Goal: Find specific page/section: Find specific page/section

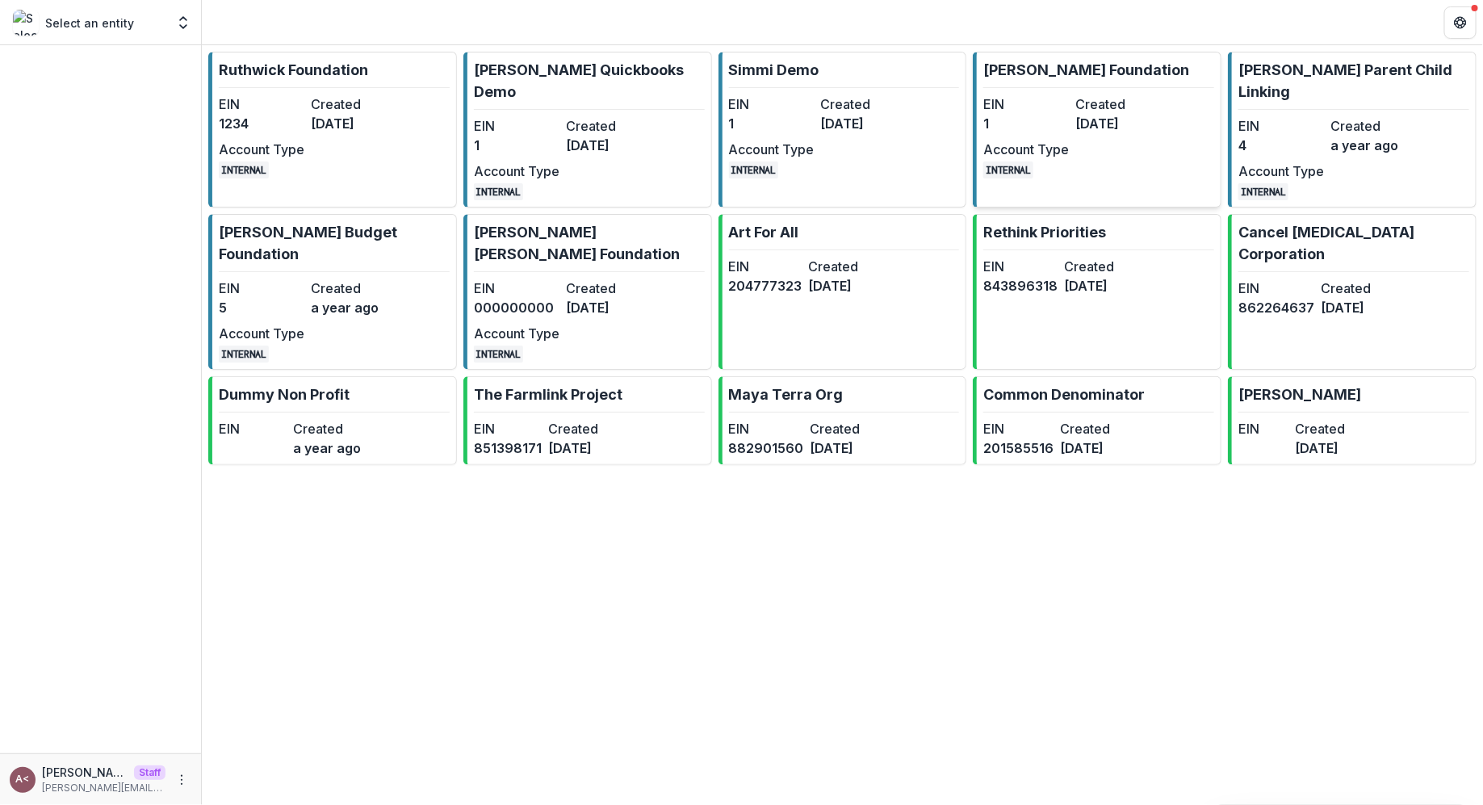
click at [1093, 107] on dt "Created" at bounding box center [1118, 103] width 86 height 19
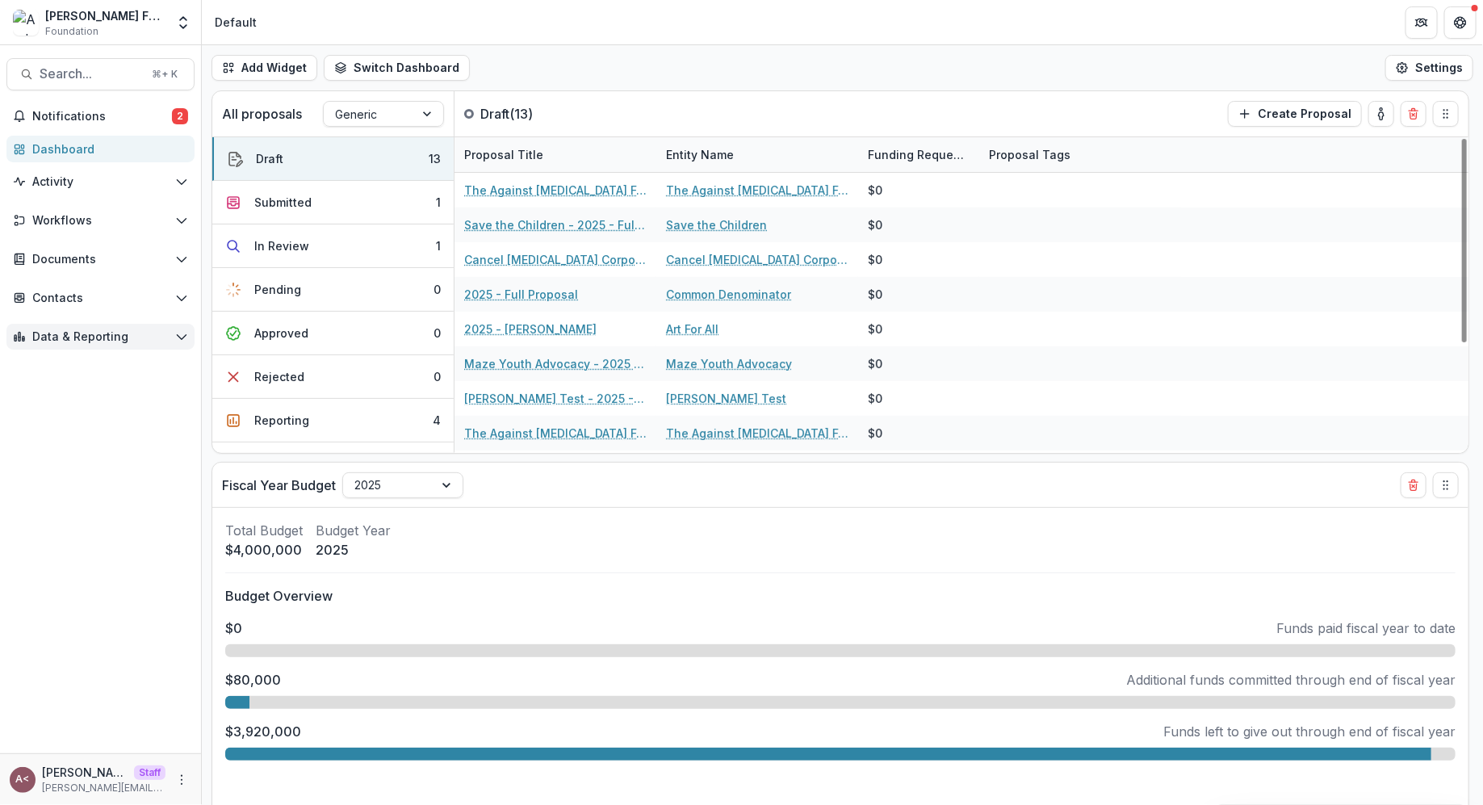
click at [115, 330] on span "Data & Reporting" at bounding box center [100, 337] width 136 height 14
click at [132, 391] on div "Advanced Analytics" at bounding box center [117, 399] width 130 height 17
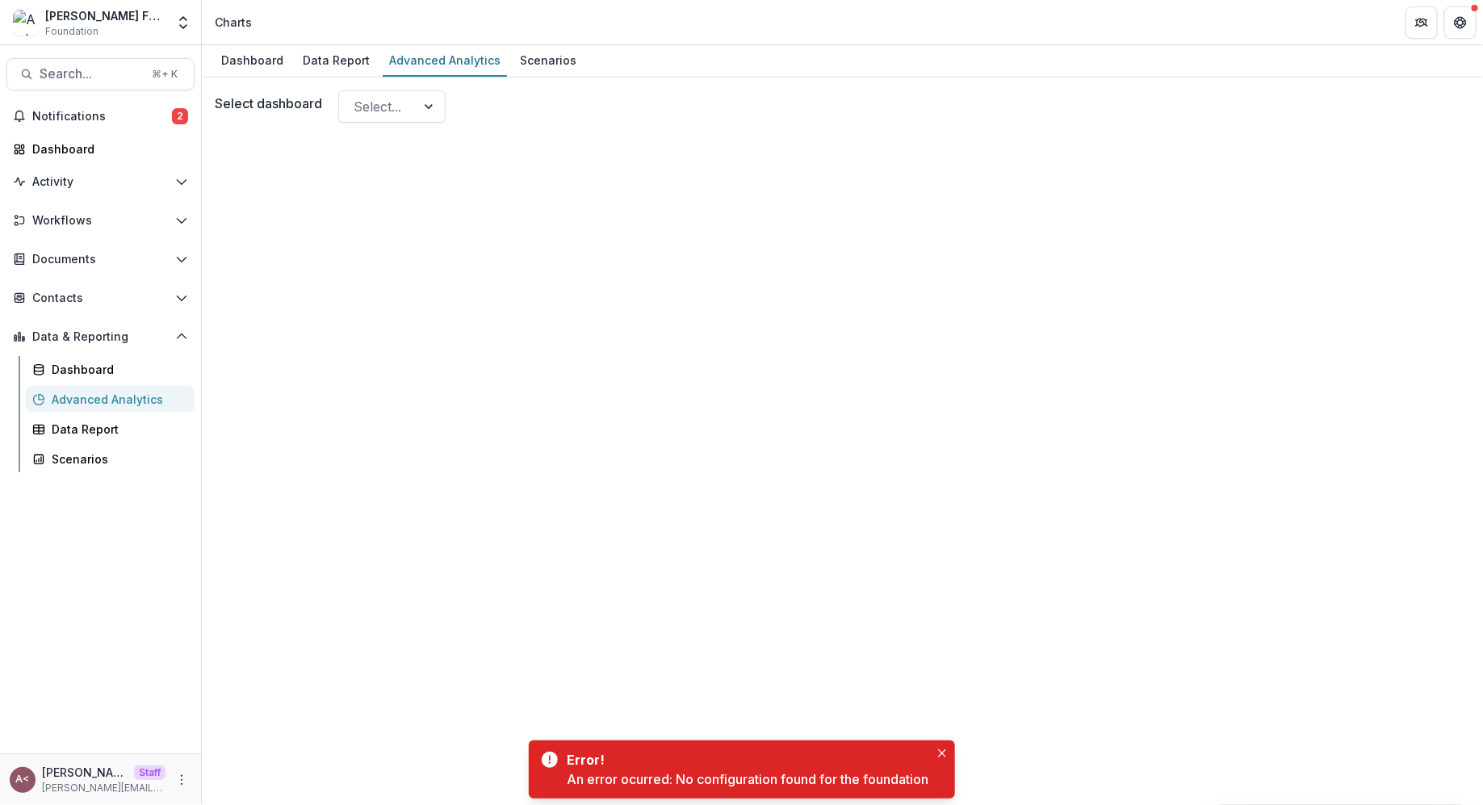
click at [437, 139] on div at bounding box center [842, 486] width 1255 height 714
click at [416, 107] on div "Select..." at bounding box center [377, 107] width 77 height 26
click at [416, 106] on div "Select..." at bounding box center [377, 107] width 77 height 26
click at [613, 139] on div at bounding box center [842, 486] width 1255 height 714
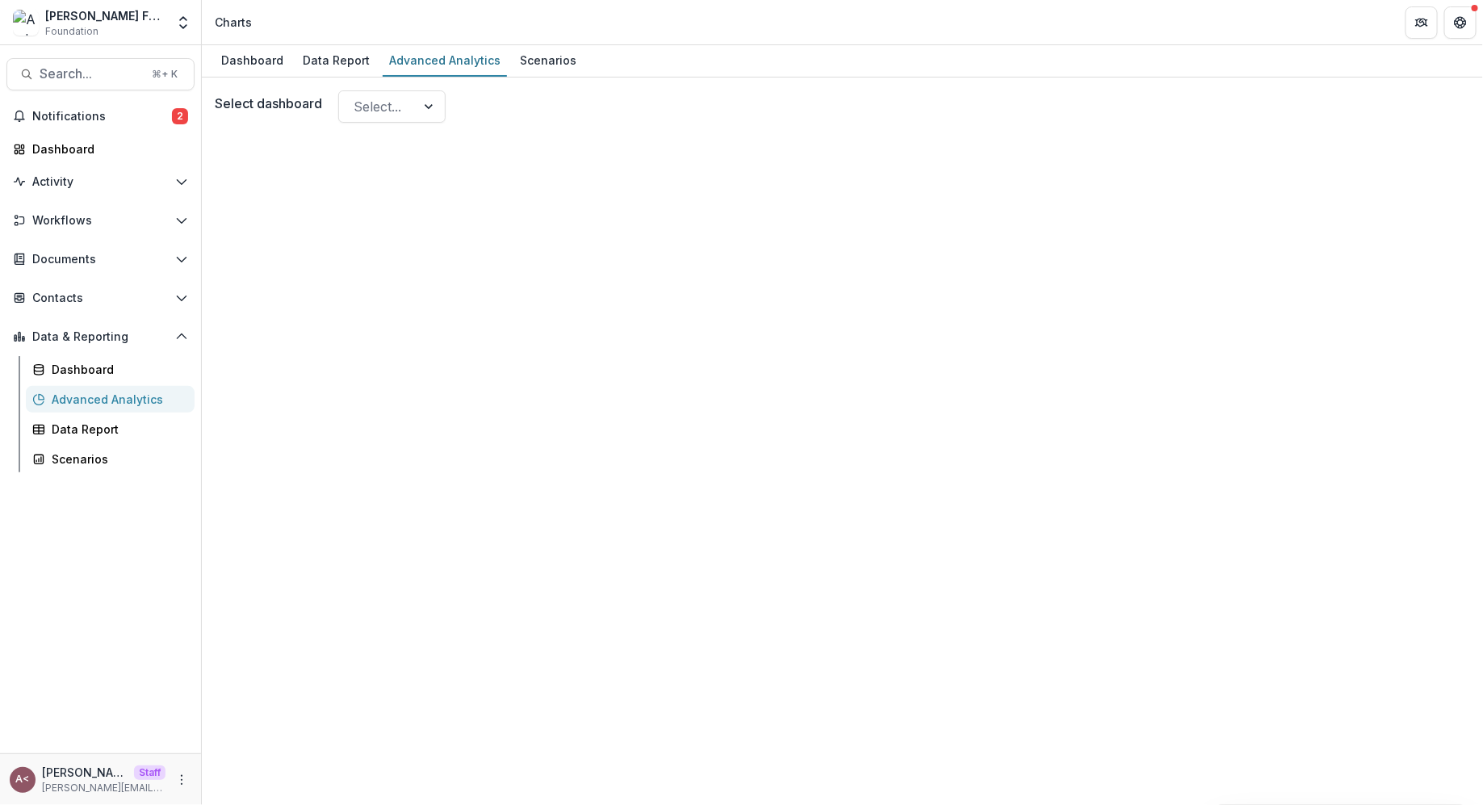
click at [457, 161] on div at bounding box center [842, 486] width 1255 height 714
click at [421, 115] on div at bounding box center [430, 106] width 29 height 31
click at [421, 112] on div at bounding box center [430, 106] width 29 height 31
click at [535, 119] on div "Select dashboard Select..." at bounding box center [842, 106] width 1255 height 32
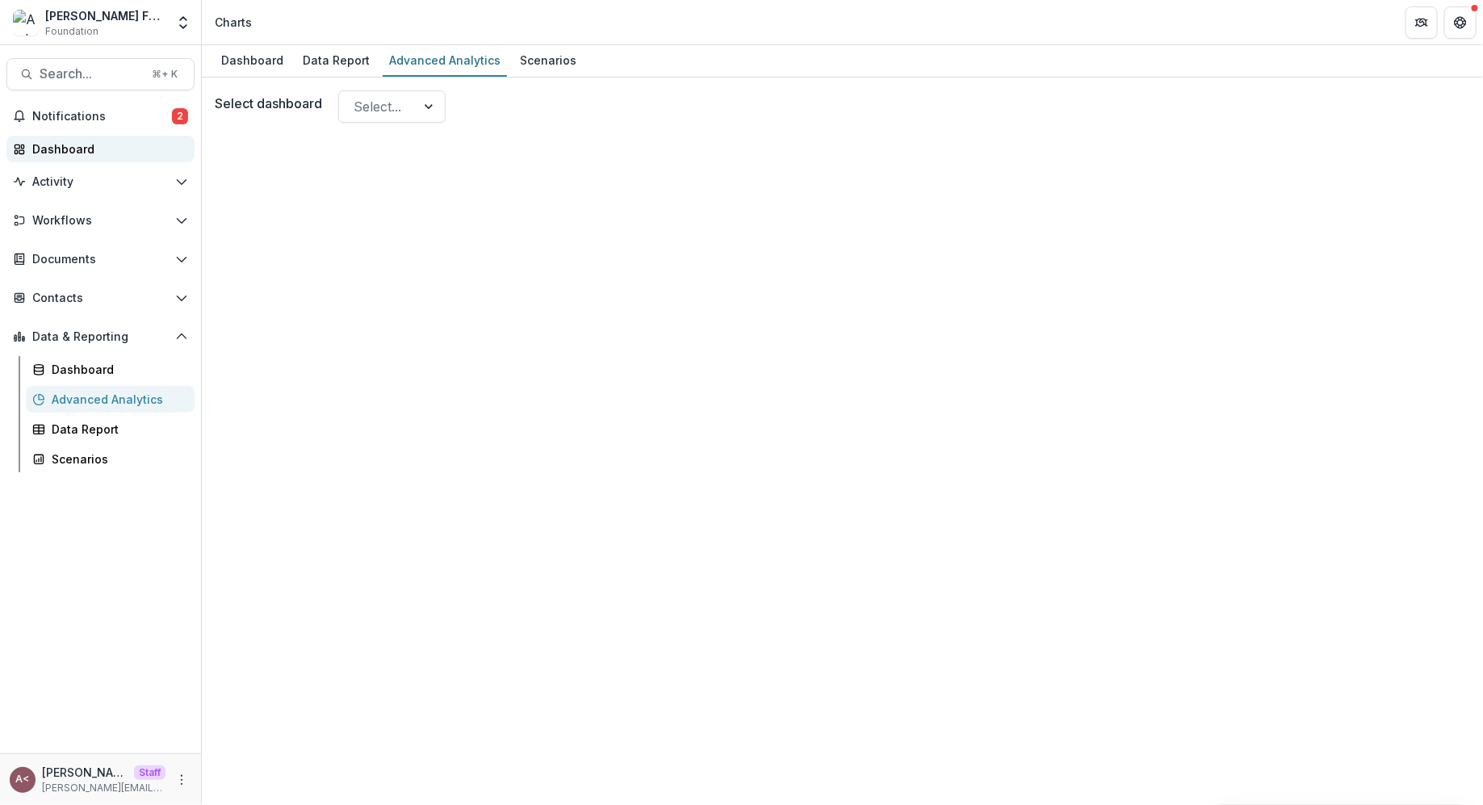
click at [96, 145] on div "Dashboard" at bounding box center [106, 148] width 149 height 17
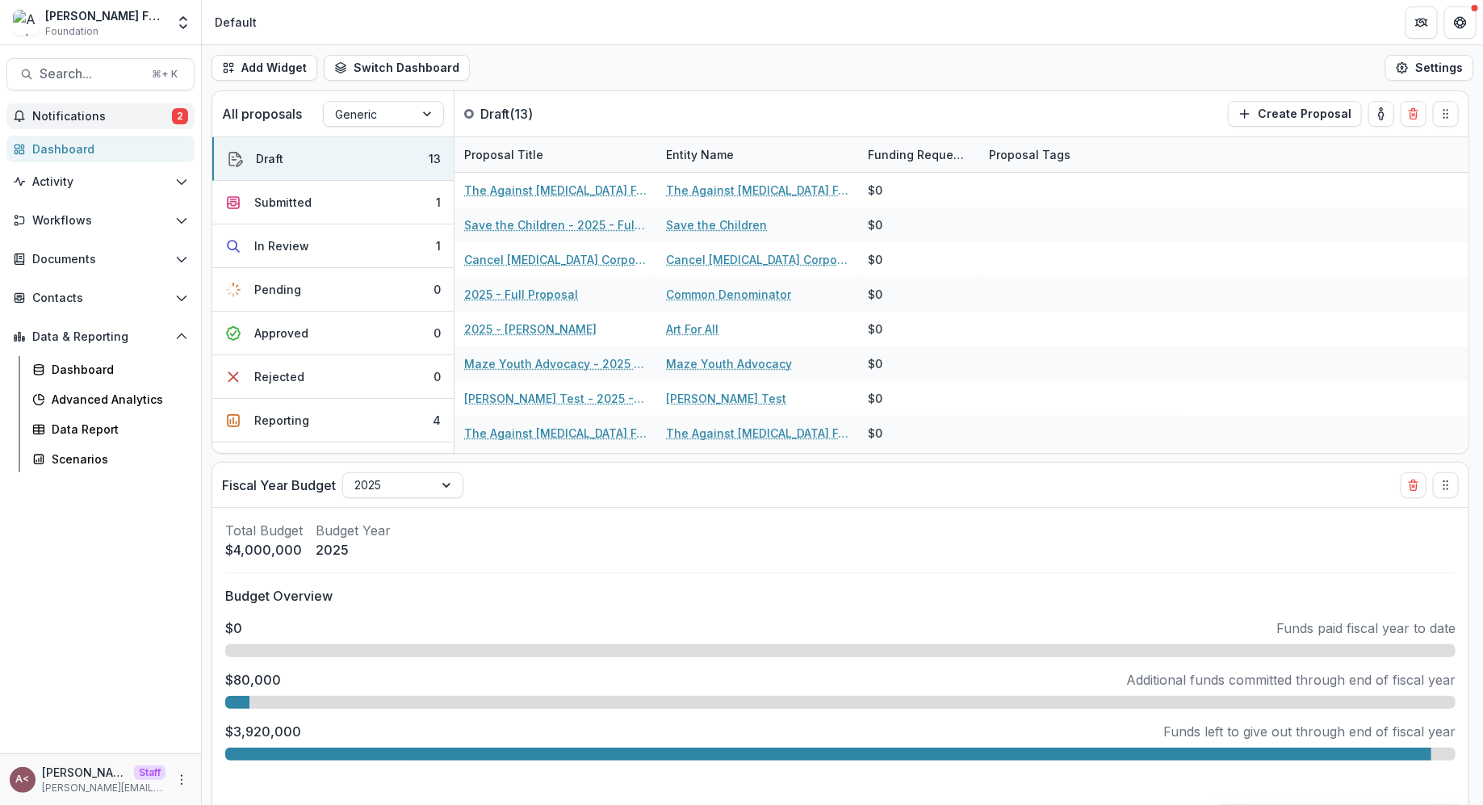
click at [136, 113] on span "Notifications" at bounding box center [102, 117] width 140 height 14
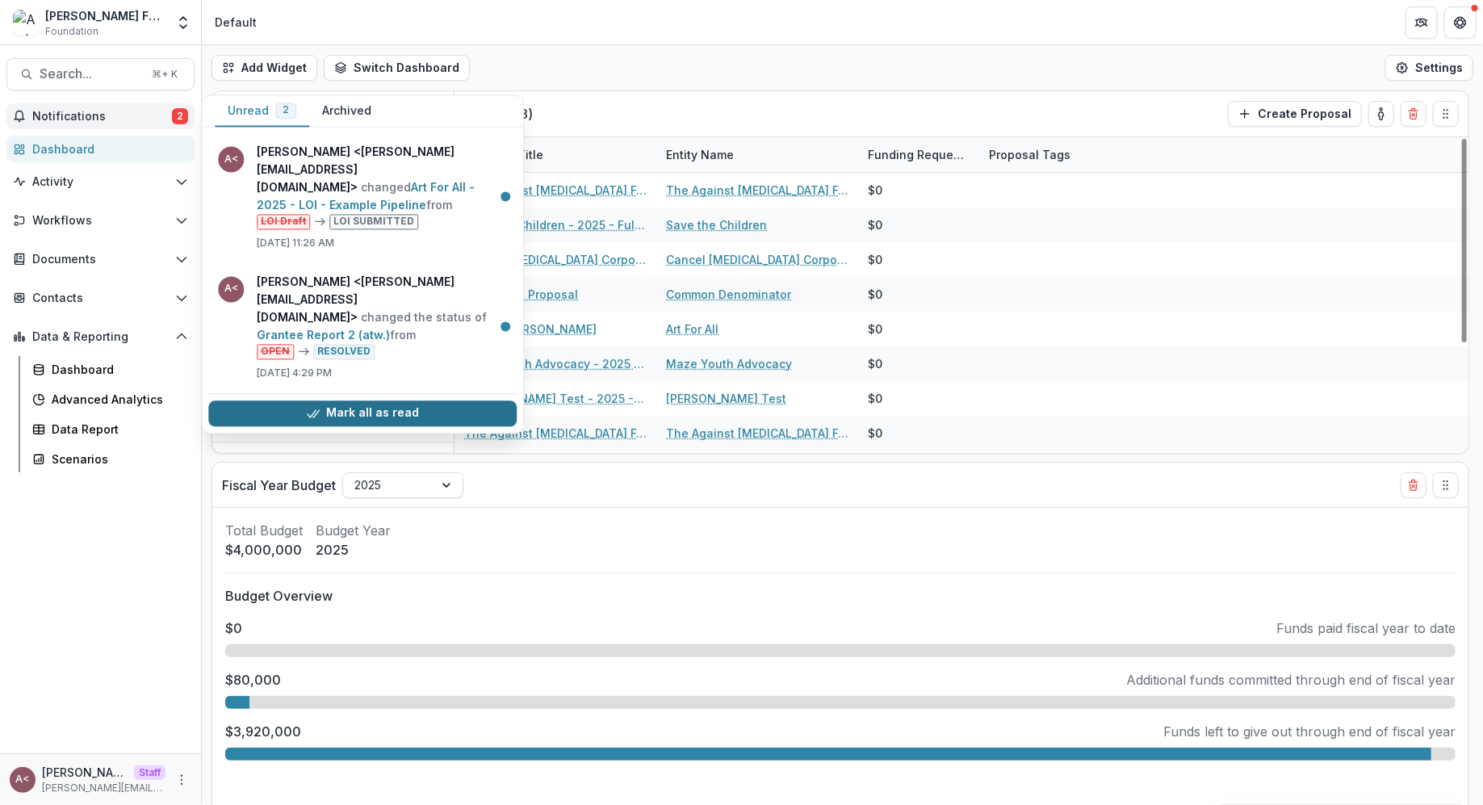
click at [365, 400] on button "Mark all as read" at bounding box center [362, 413] width 308 height 26
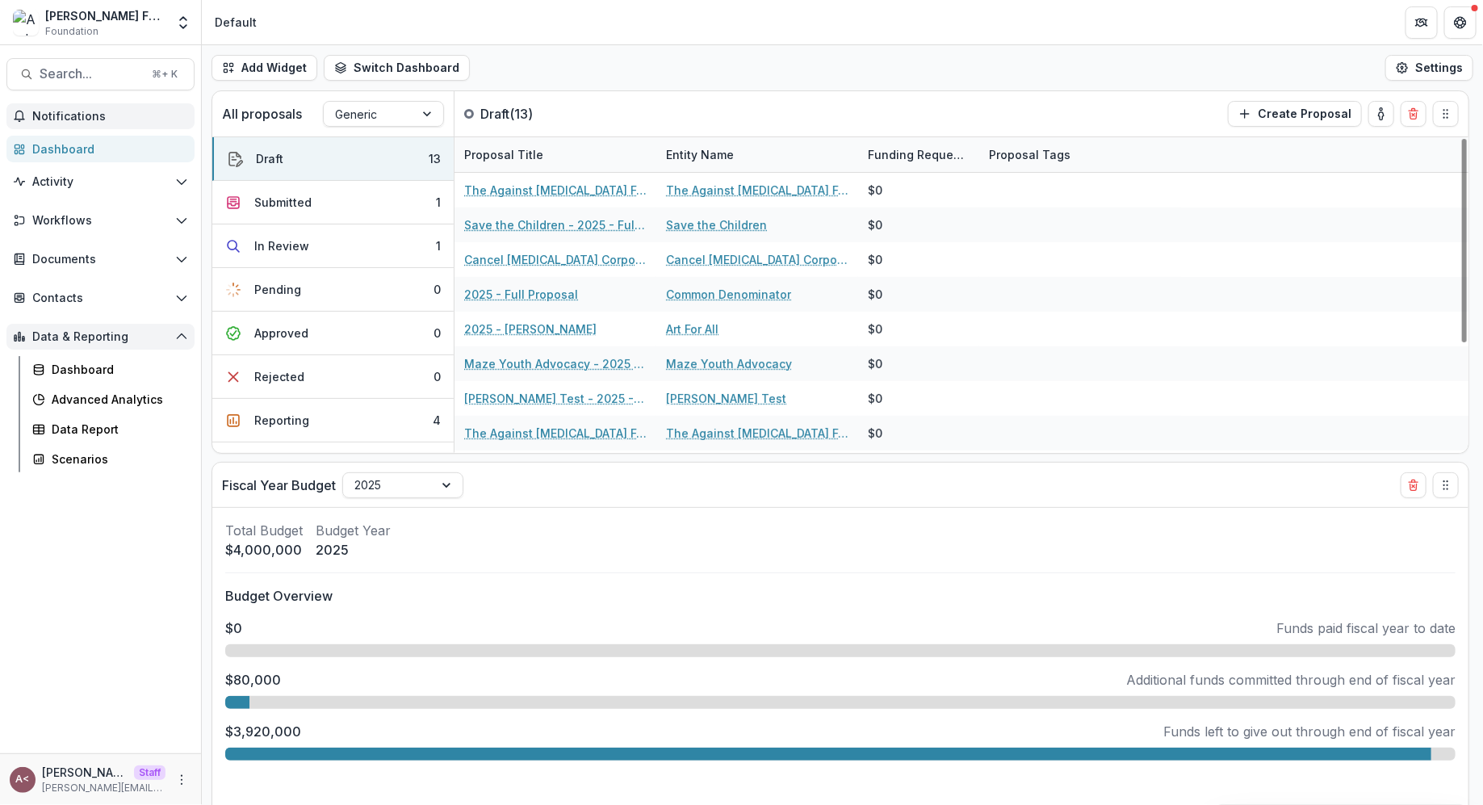
click at [139, 332] on span "Data & Reporting" at bounding box center [100, 337] width 136 height 14
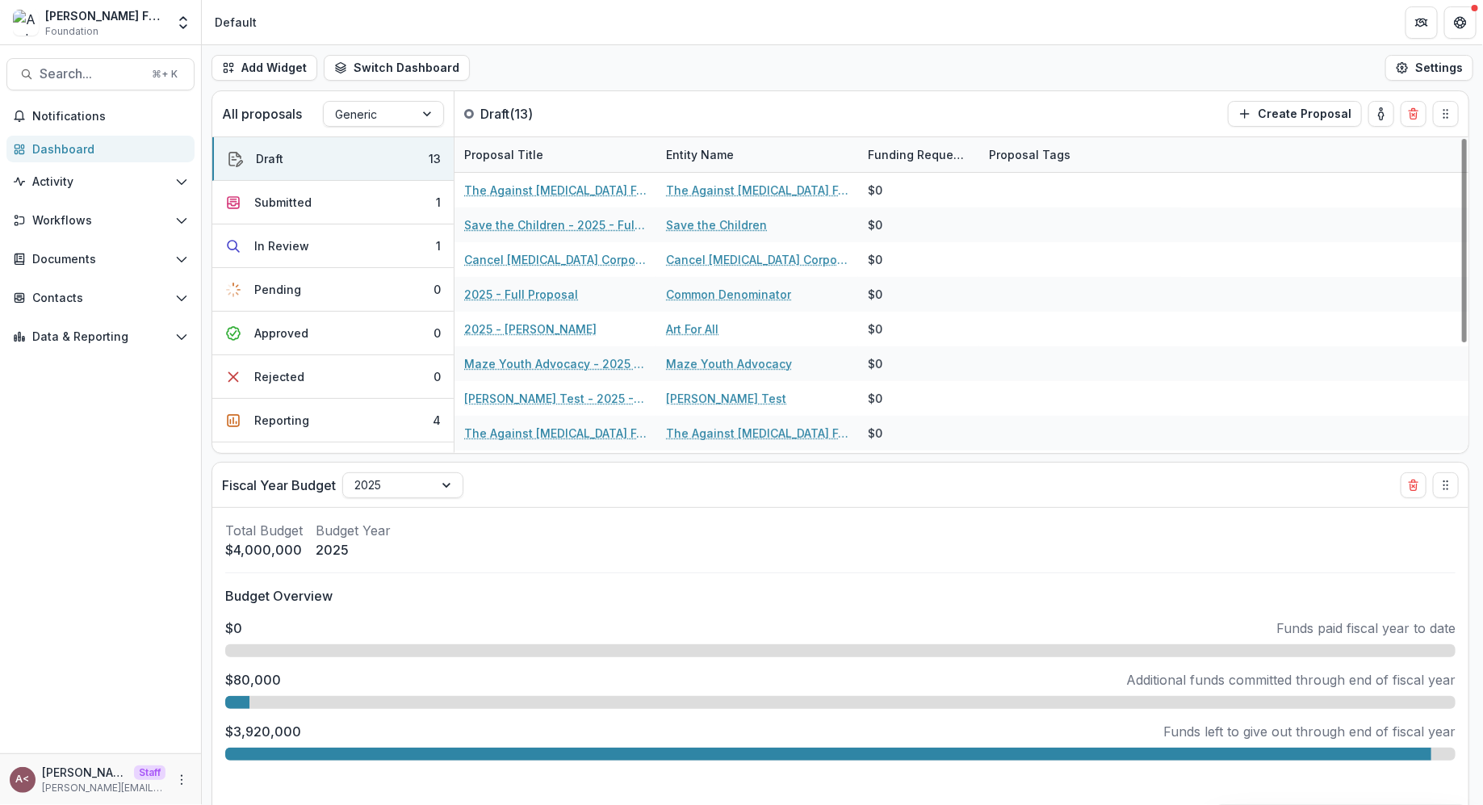
click at [698, 57] on div "Add Widget Switch Dashboard Default Standard Dashboard New Dashboard Settings" at bounding box center [842, 67] width 1281 height 45
click at [120, 341] on span "Data & Reporting" at bounding box center [100, 337] width 136 height 14
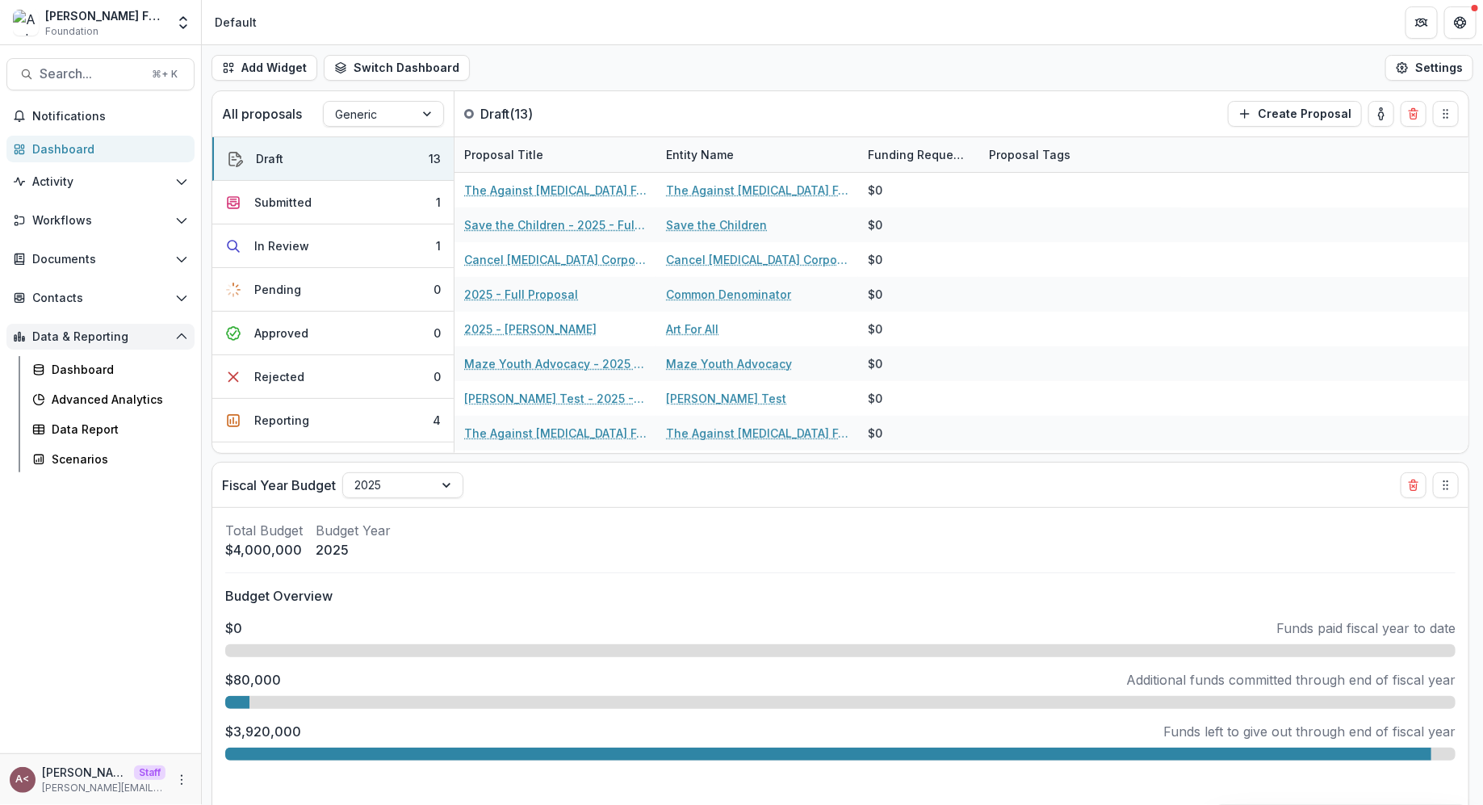
click at [120, 338] on span "Data & Reporting" at bounding box center [100, 337] width 136 height 14
click at [105, 141] on div "Dashboard" at bounding box center [106, 148] width 149 height 17
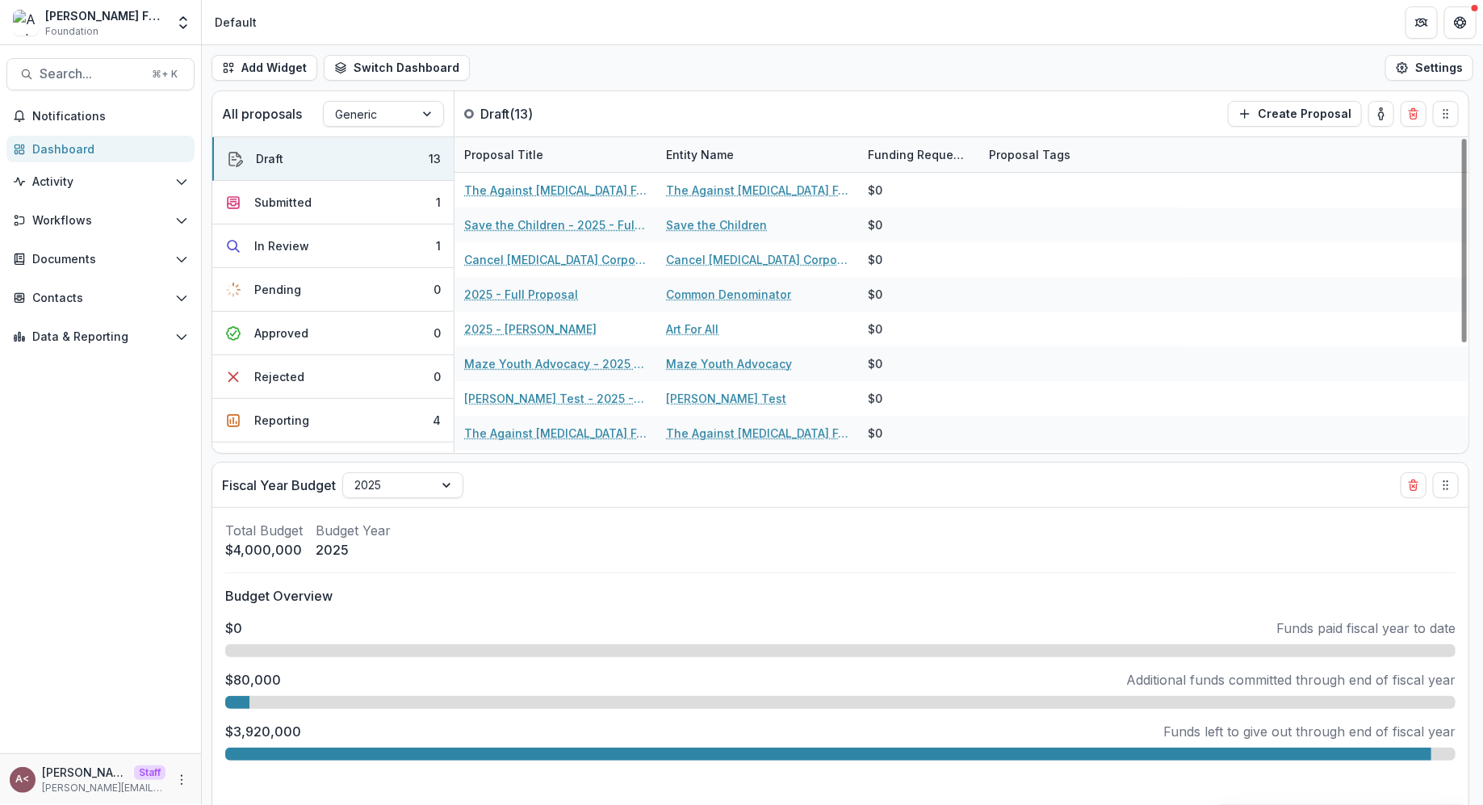
click at [644, 70] on div "Add Widget Switch Dashboard Default Standard Dashboard New Dashboard Settings" at bounding box center [842, 67] width 1281 height 45
click at [757, 63] on div "Add Widget Switch Dashboard Default Standard Dashboard New Dashboard Settings" at bounding box center [842, 67] width 1281 height 45
click at [752, 63] on div "Add Widget Switch Dashboard Default Standard Dashboard New Dashboard Settings" at bounding box center [842, 67] width 1281 height 45
